Goal: Information Seeking & Learning: Compare options

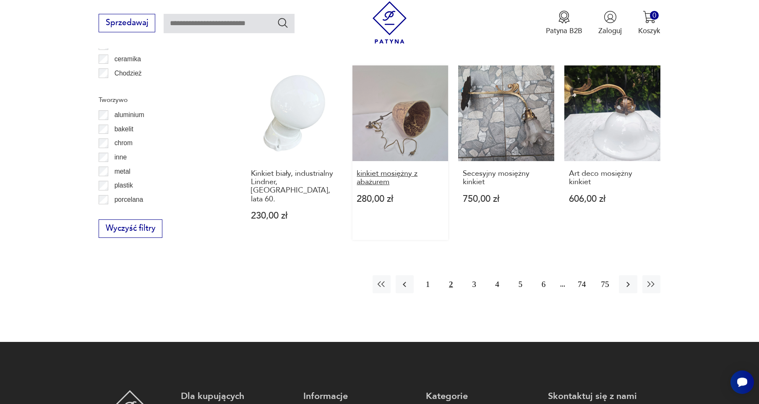
scroll to position [945, 0]
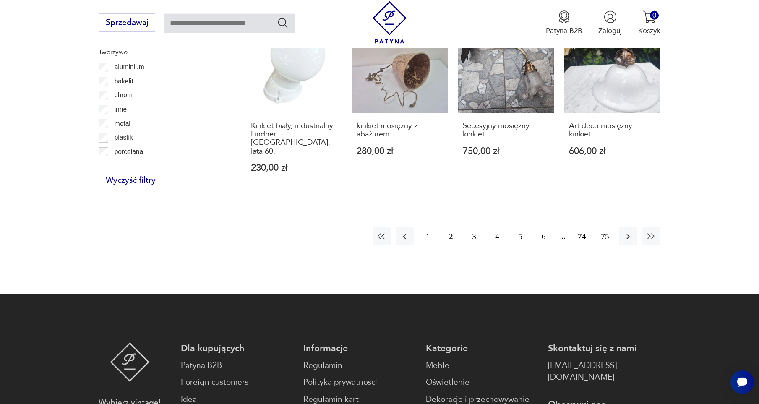
click at [474, 227] on button "3" at bounding box center [474, 236] width 18 height 18
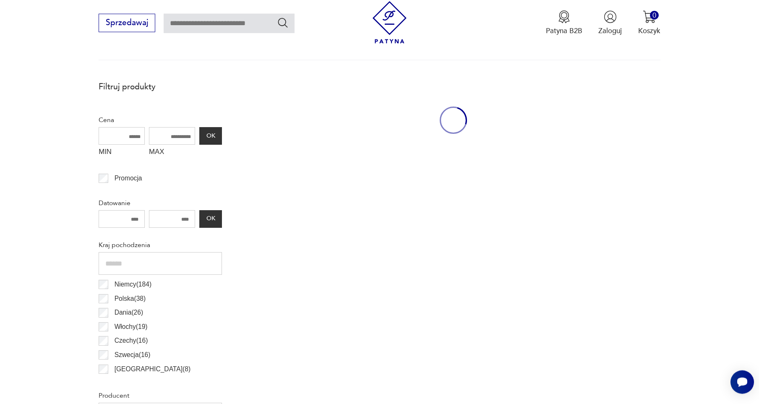
scroll to position [308, 0]
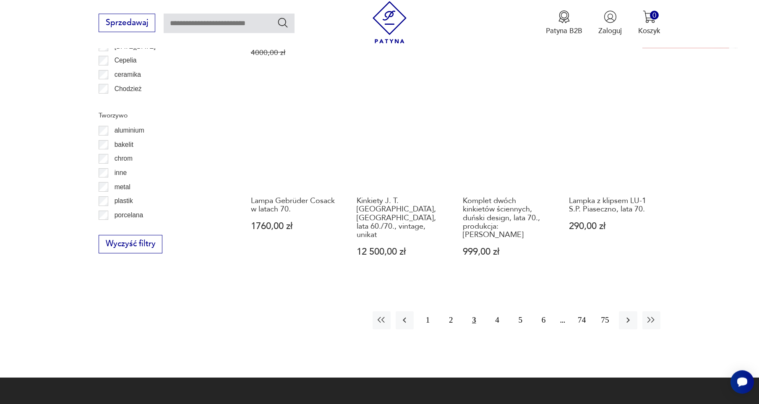
scroll to position [887, 0]
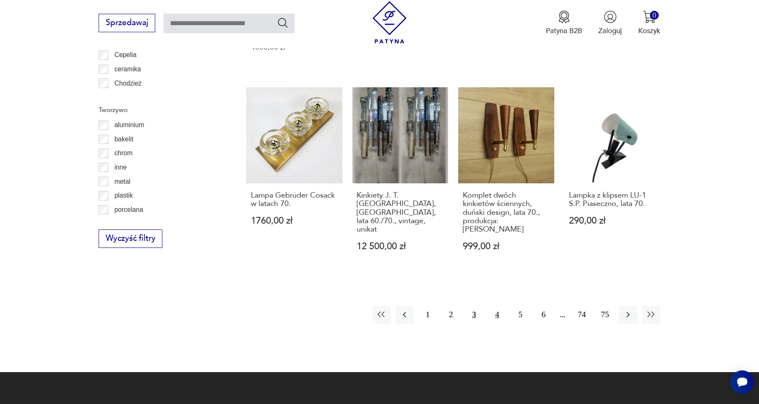
click at [494, 306] on button "4" at bounding box center [497, 315] width 18 height 18
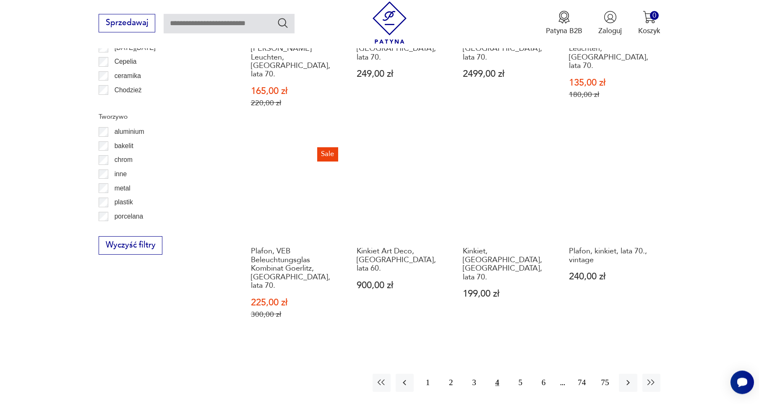
scroll to position [887, 0]
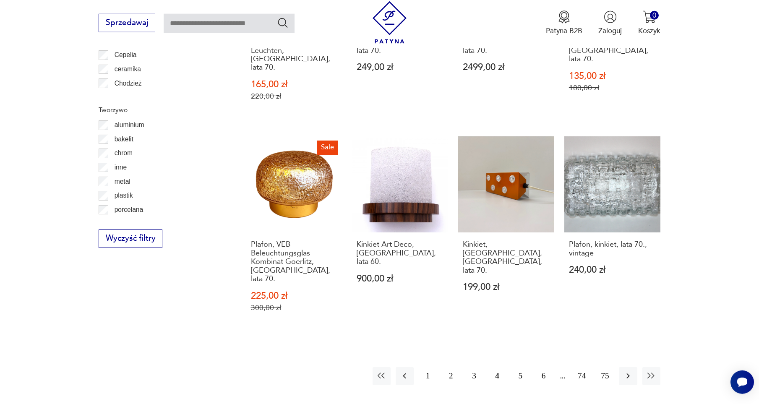
click at [518, 367] on button "5" at bounding box center [521, 376] width 18 height 18
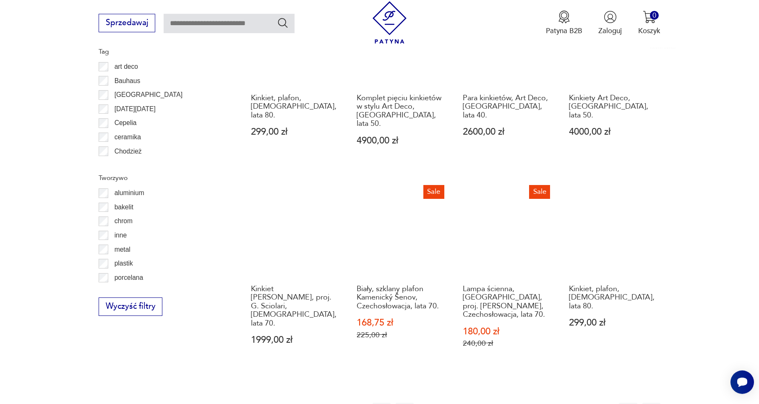
scroll to position [887, 0]
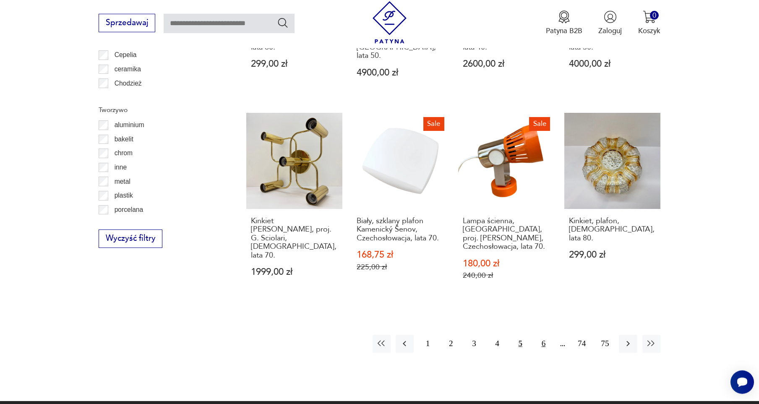
click at [539, 335] on button "6" at bounding box center [544, 344] width 18 height 18
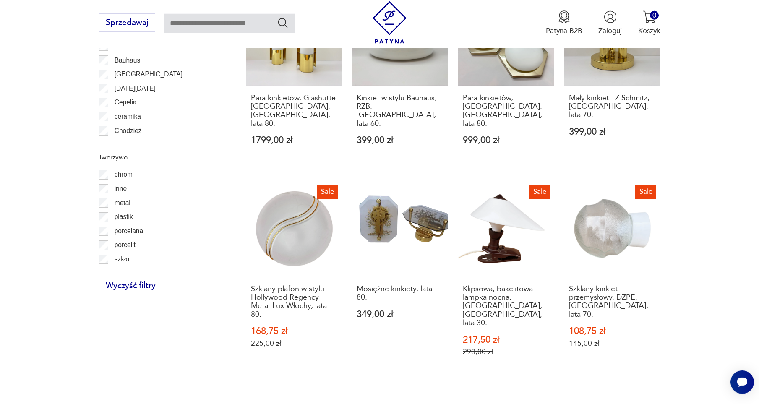
scroll to position [829, 0]
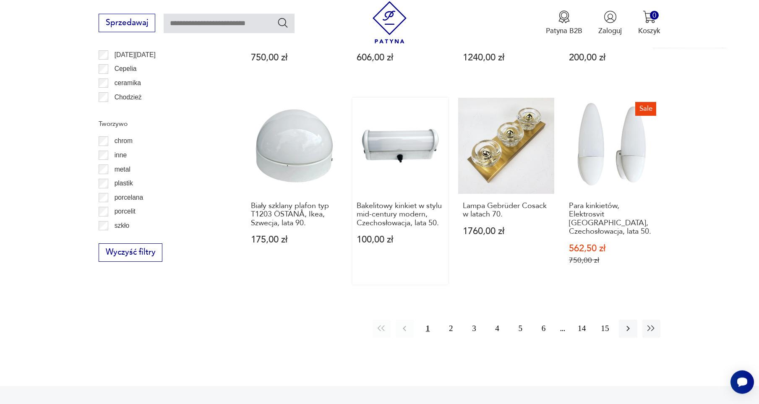
scroll to position [887, 0]
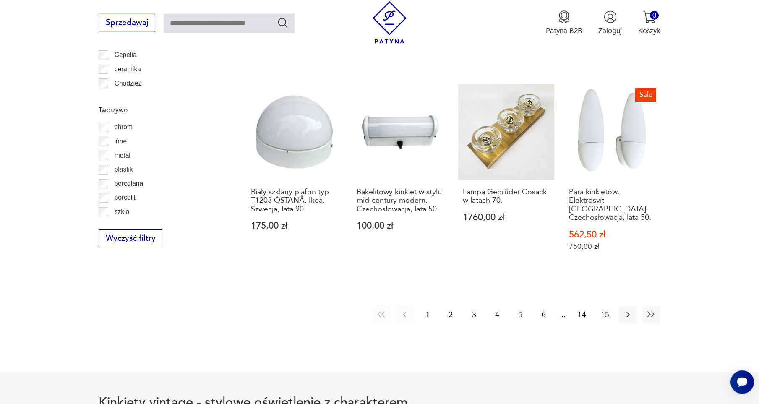
click at [452, 306] on button "2" at bounding box center [451, 315] width 18 height 18
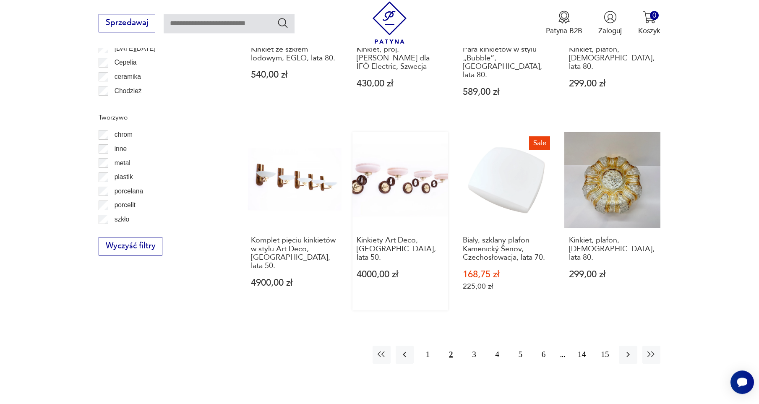
scroll to position [887, 0]
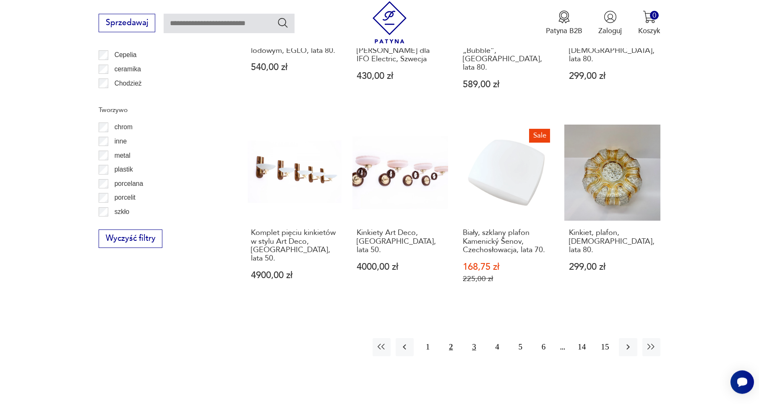
click at [475, 338] on button "3" at bounding box center [474, 347] width 18 height 18
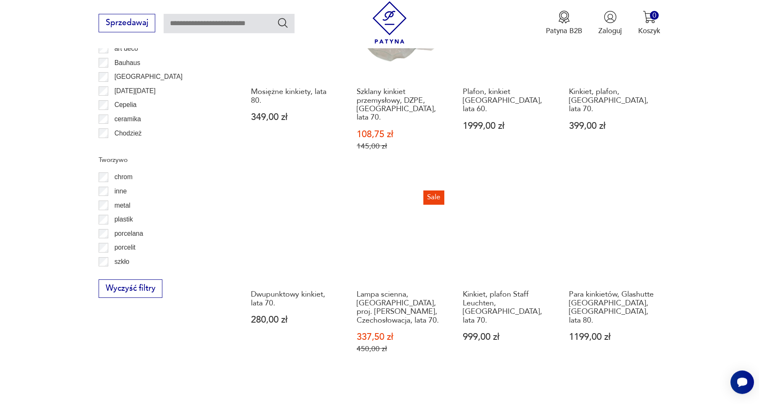
scroll to position [887, 0]
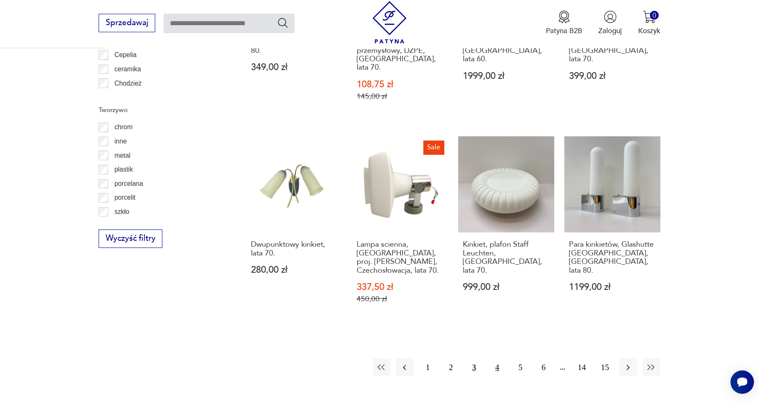
click at [496, 358] on button "4" at bounding box center [497, 367] width 18 height 18
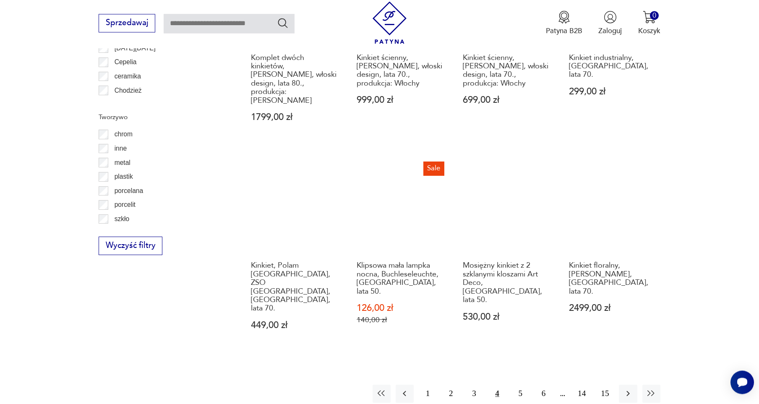
scroll to position [887, 0]
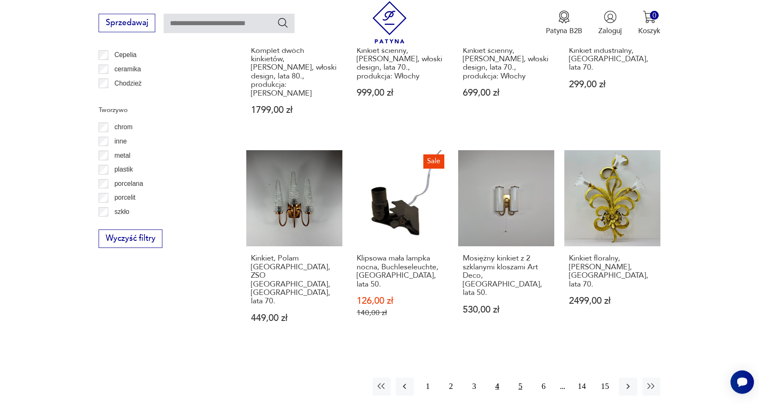
click at [517, 378] on button "5" at bounding box center [521, 387] width 18 height 18
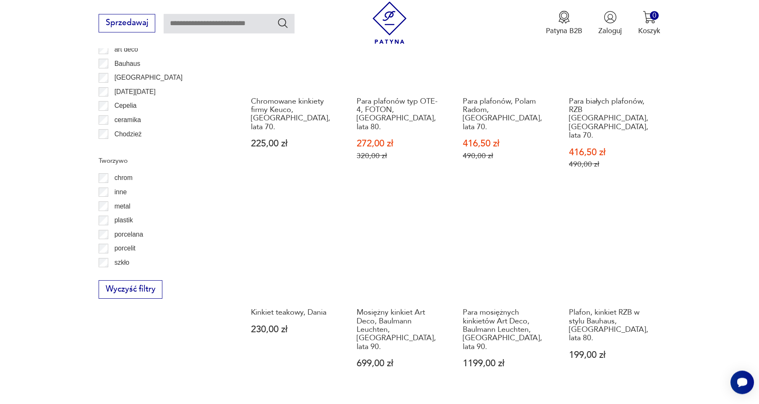
scroll to position [887, 0]
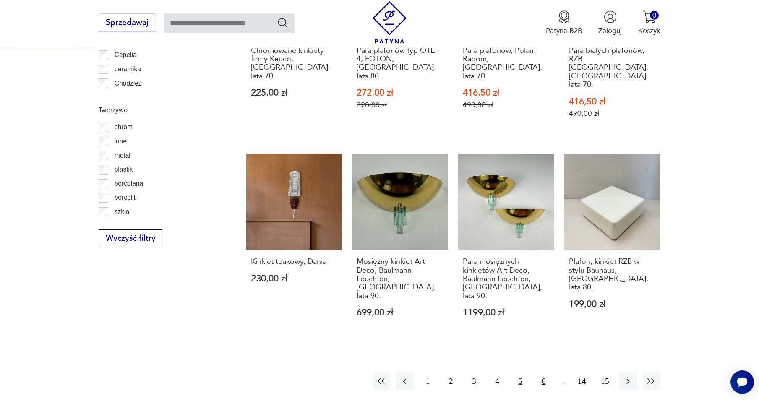
click at [541, 372] on button "6" at bounding box center [544, 381] width 18 height 18
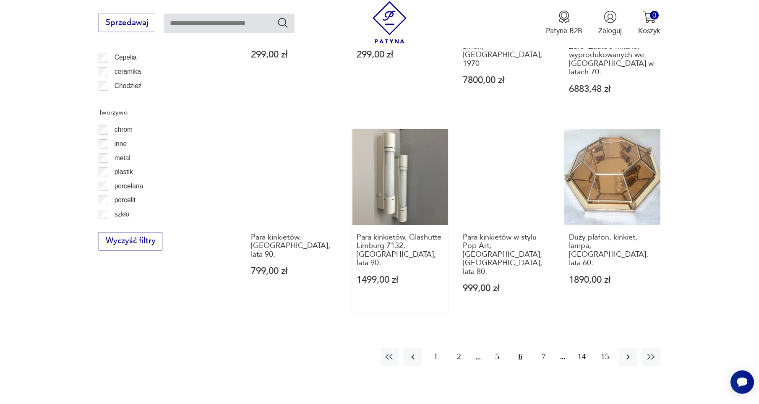
scroll to position [887, 0]
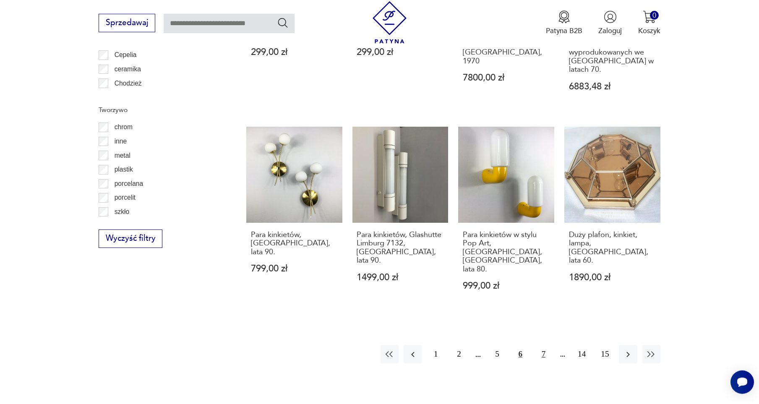
click at [547, 345] on button "7" at bounding box center [544, 354] width 18 height 18
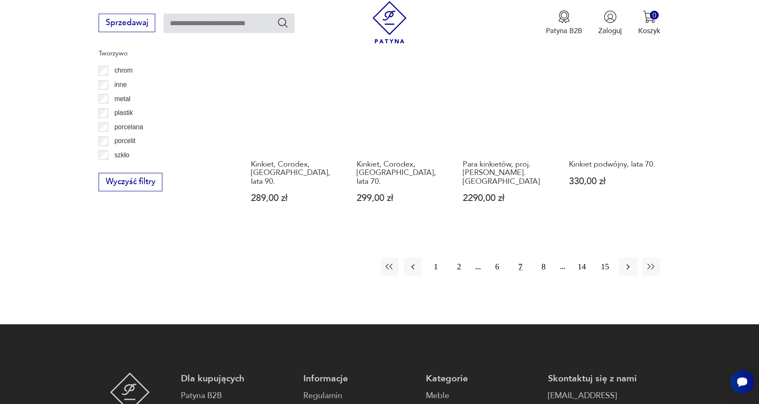
scroll to position [945, 0]
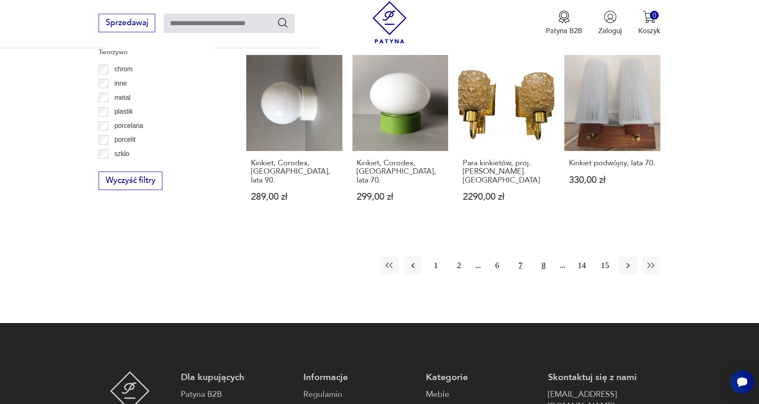
click at [541, 256] on button "8" at bounding box center [544, 265] width 18 height 18
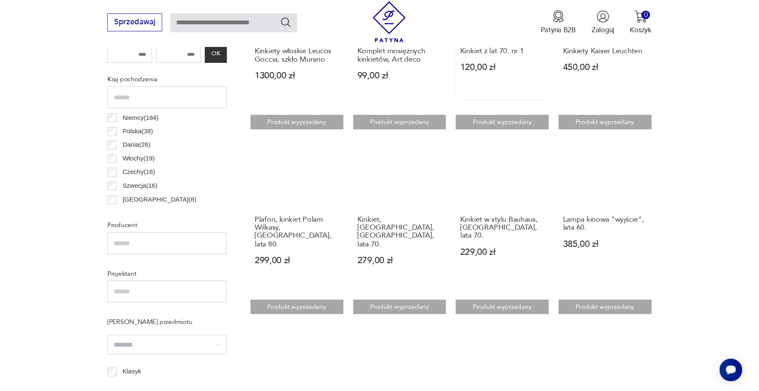
scroll to position [365, 0]
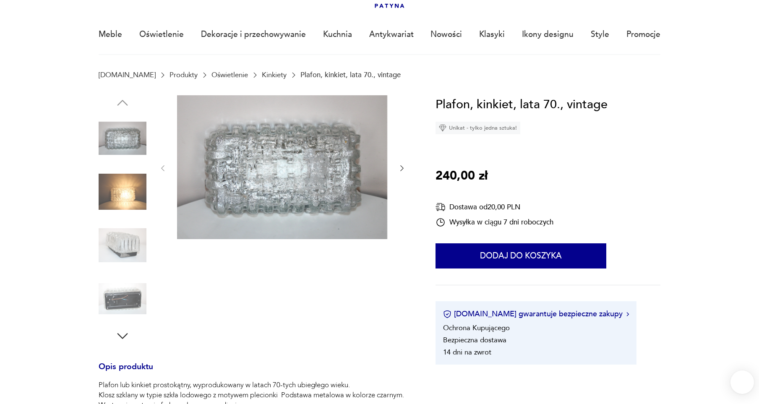
click at [125, 196] on img at bounding box center [123, 192] width 48 height 48
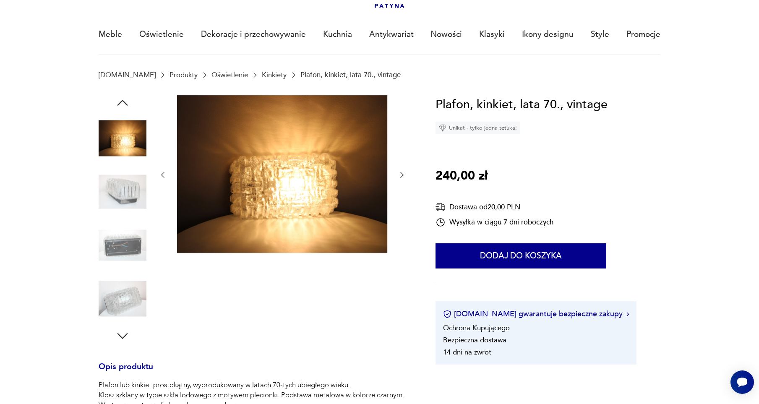
click at [128, 198] on img at bounding box center [123, 192] width 48 height 48
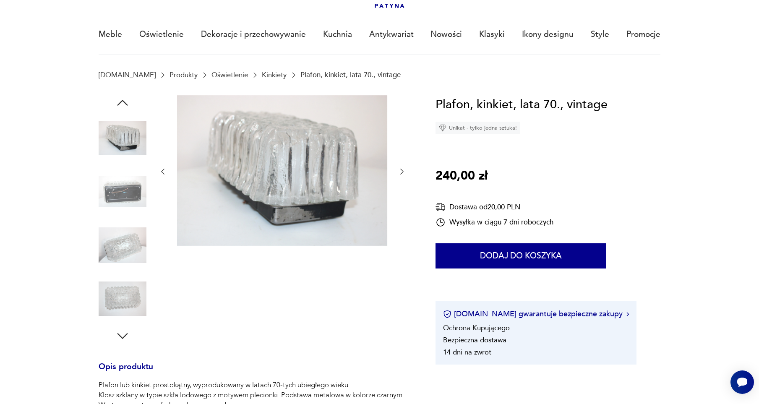
click at [130, 303] on img at bounding box center [123, 299] width 48 height 48
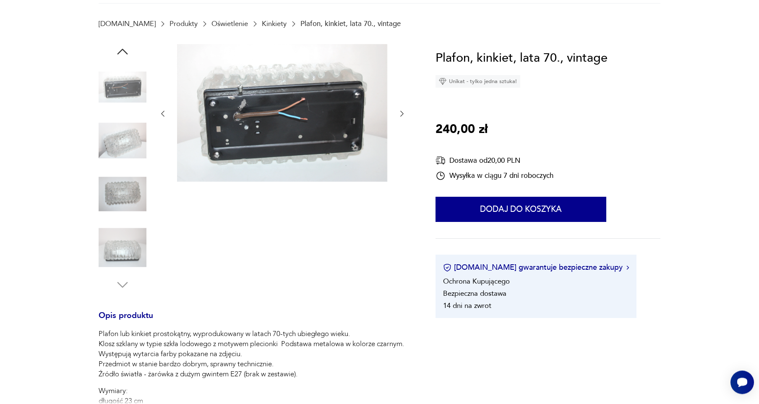
scroll to position [116, 0]
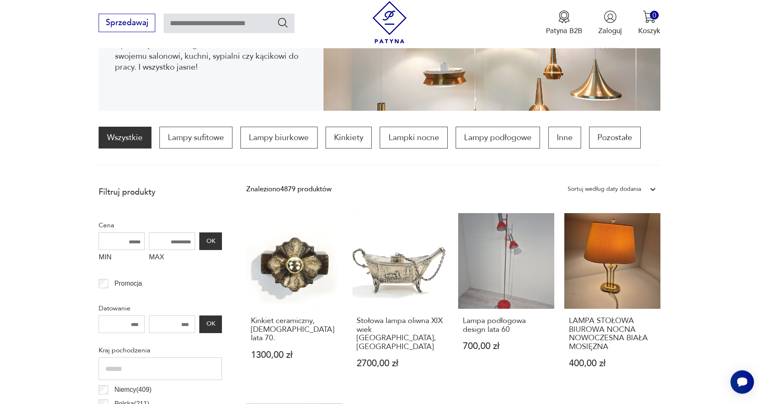
scroll to position [201, 0]
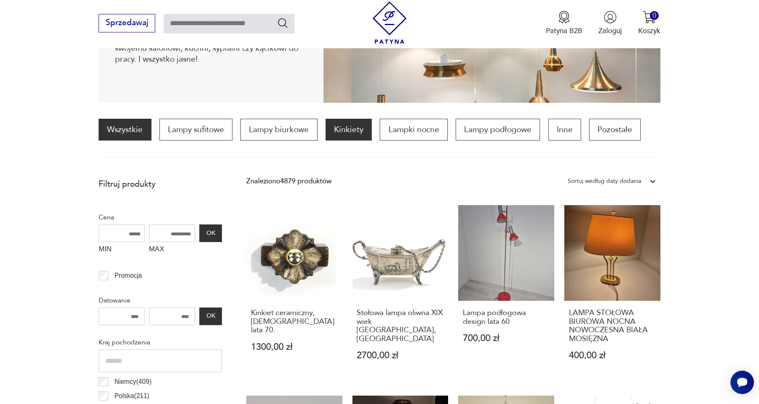
click at [342, 135] on p "Kinkiety" at bounding box center [349, 130] width 46 height 22
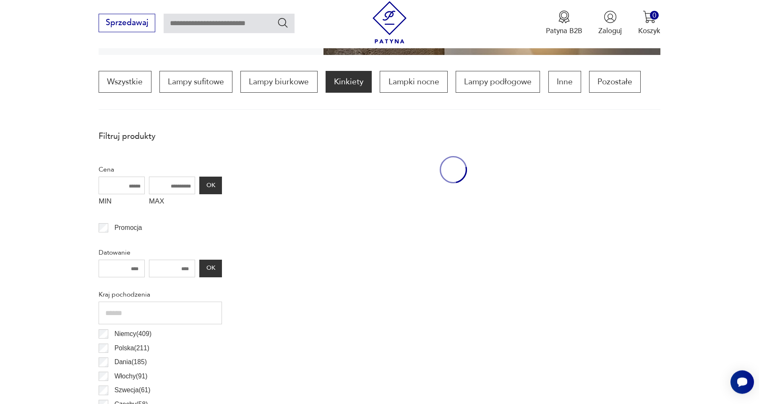
scroll to position [250, 0]
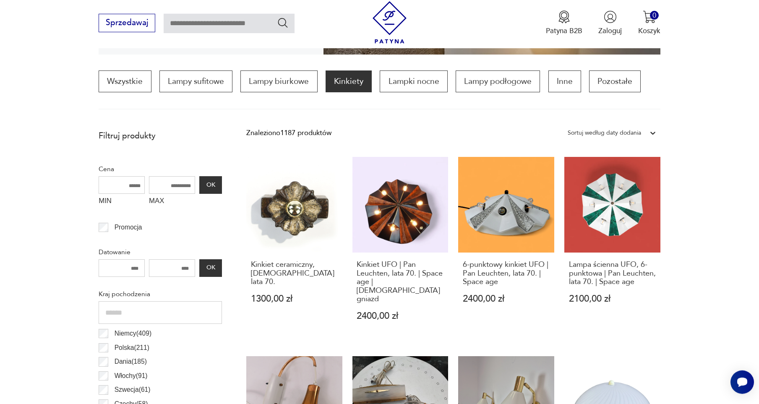
click at [624, 134] on div "Sortuj według daty dodania" at bounding box center [604, 133] width 73 height 11
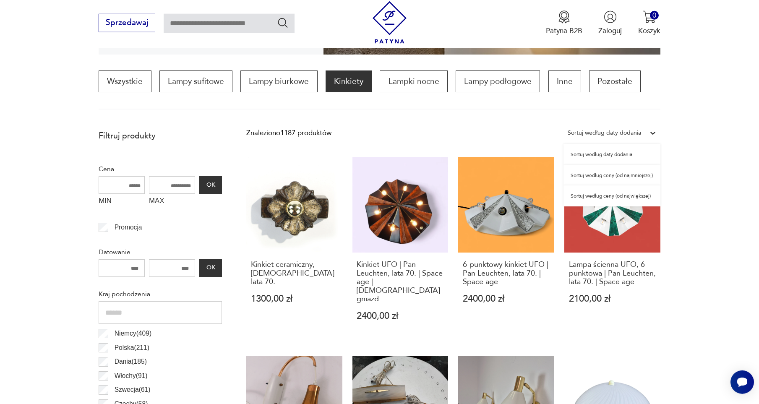
click at [615, 177] on div "Sortuj według ceny (od najmniejszej)" at bounding box center [612, 175] width 97 height 21
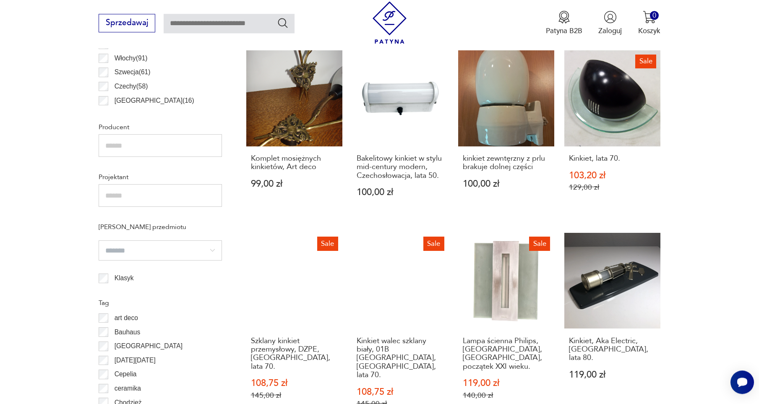
scroll to position [597, 0]
